Goal: Check status: Check status

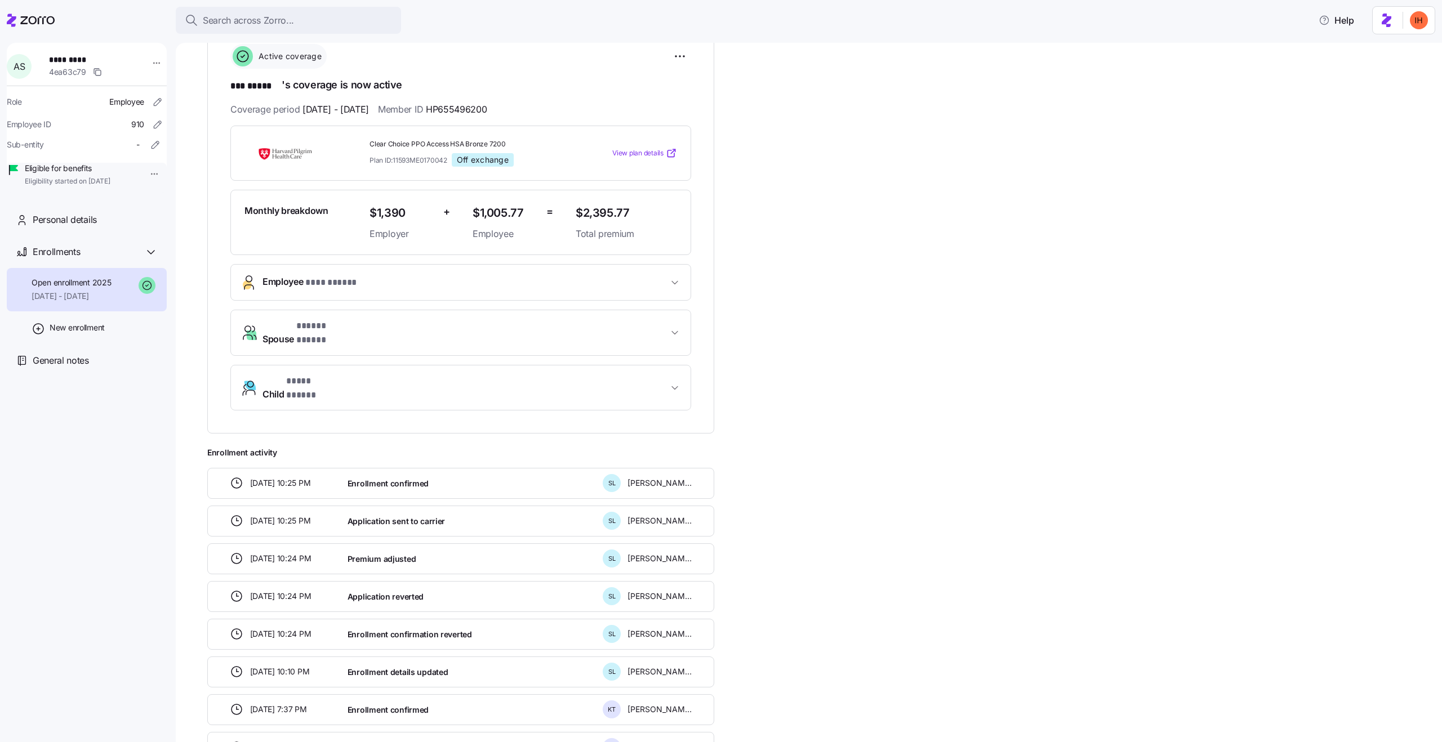
scroll to position [168, 0]
click at [401, 551] on span "Premium adjusted" at bounding box center [381, 556] width 69 height 11
click at [384, 514] on span "Application sent to carrier" at bounding box center [395, 519] width 97 height 11
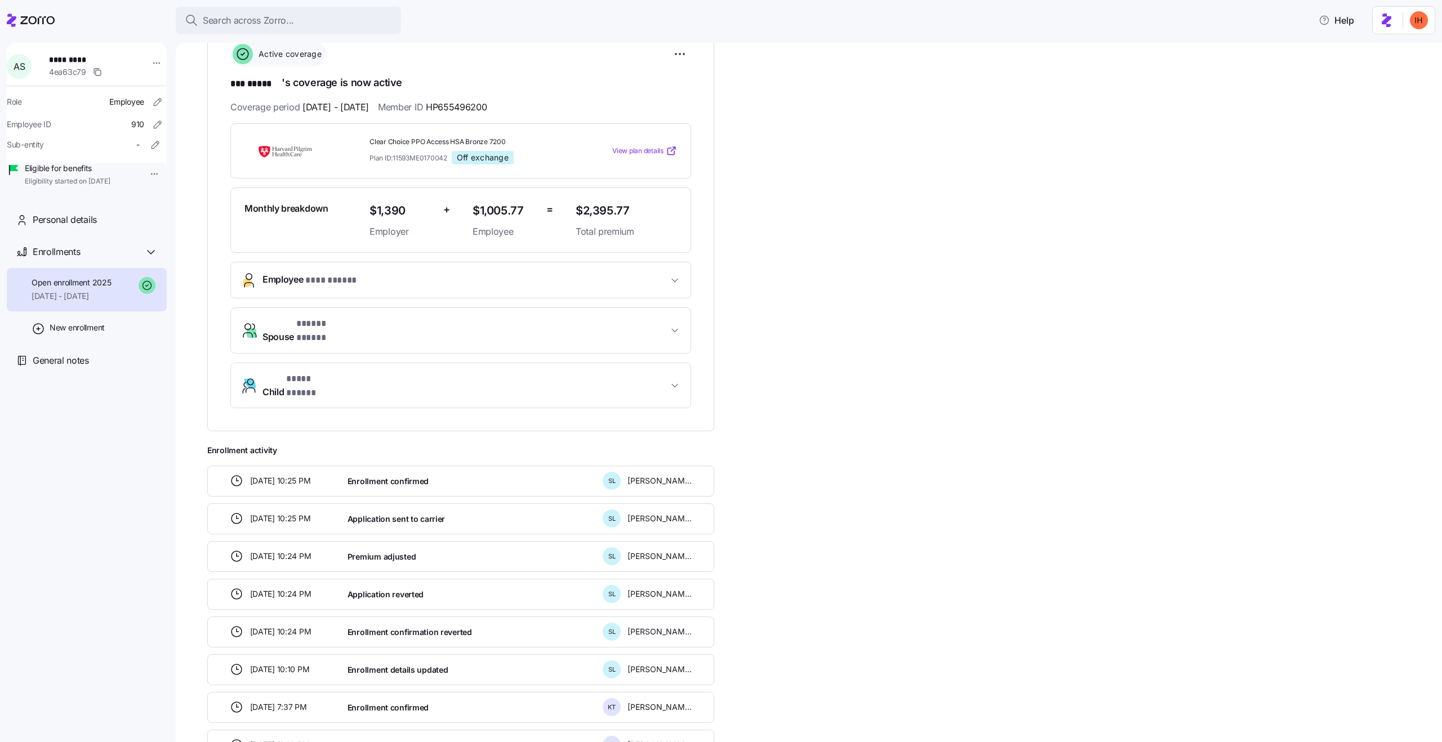
click at [384, 514] on span "Application sent to carrier" at bounding box center [395, 519] width 97 height 11
click at [375, 473] on div "[DATE] 10:25 PM Enrollment confirmed S L [PERSON_NAME]" at bounding box center [460, 481] width 507 height 31
click at [386, 470] on div "Enrollment confirmed" at bounding box center [470, 481] width 255 height 23
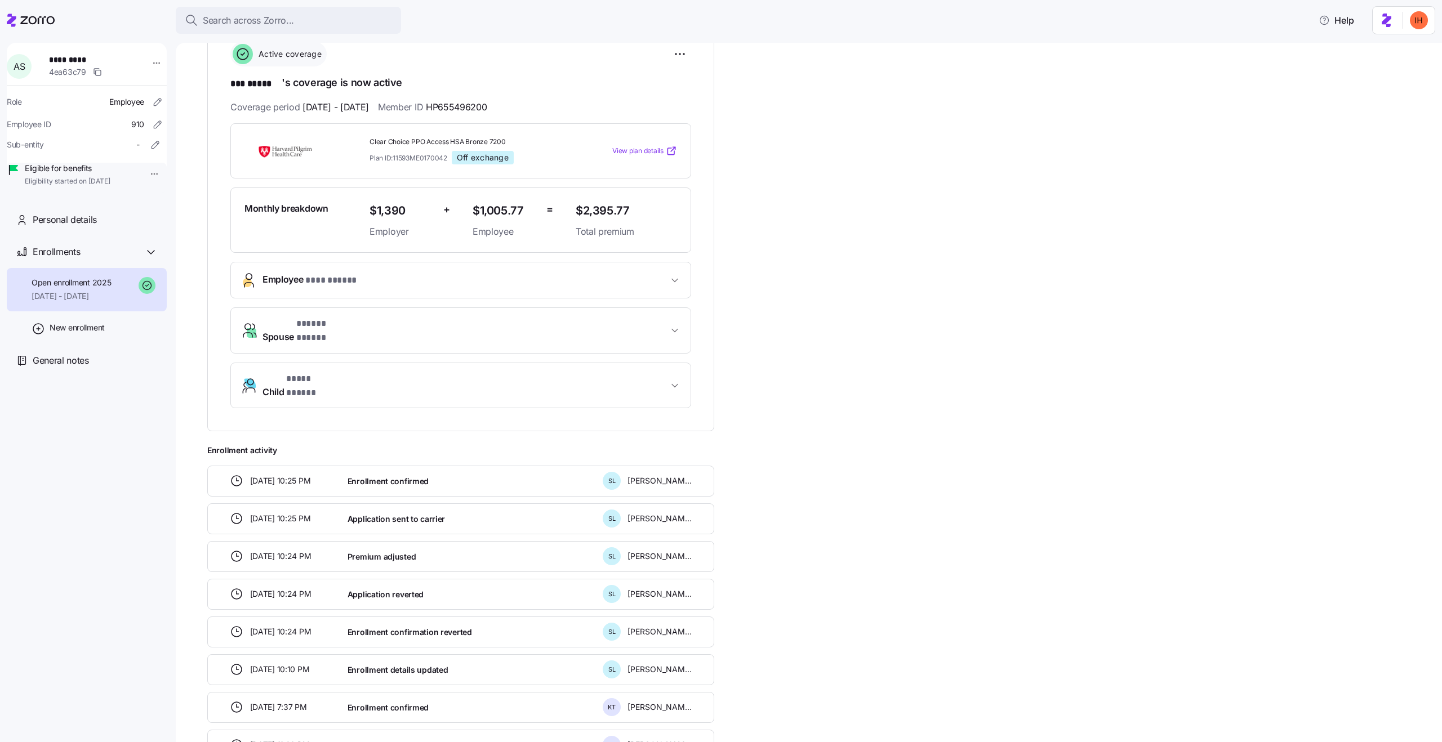
click at [386, 470] on div "Enrollment confirmed" at bounding box center [470, 481] width 255 height 23
click at [1001, 475] on div "**********" at bounding box center [816, 585] width 1219 height 1181
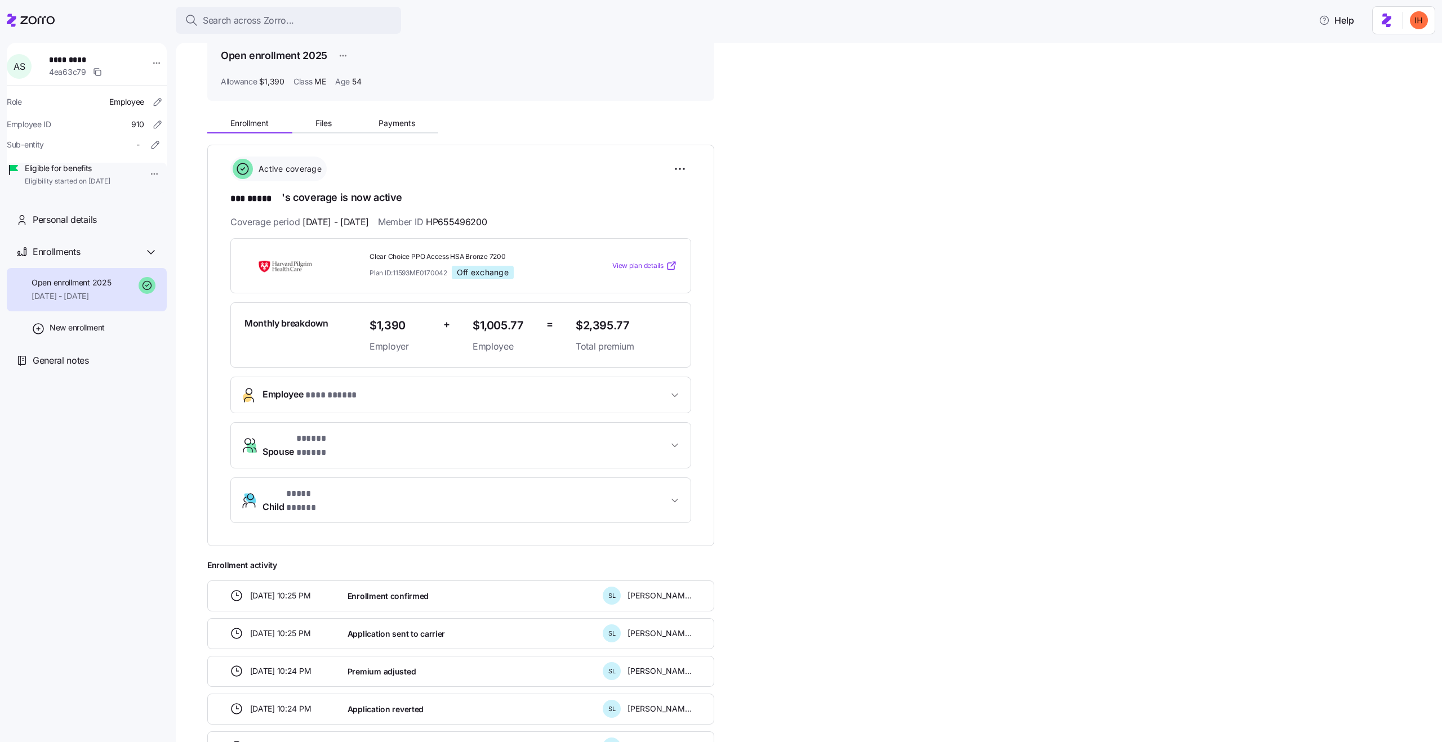
scroll to position [0, 0]
